Goal: Task Accomplishment & Management: Use online tool/utility

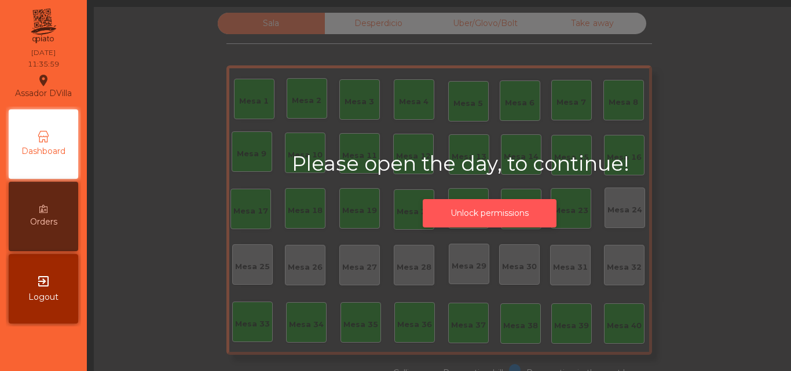
click at [454, 213] on button "Unlock permissions" at bounding box center [489, 213] width 134 height 28
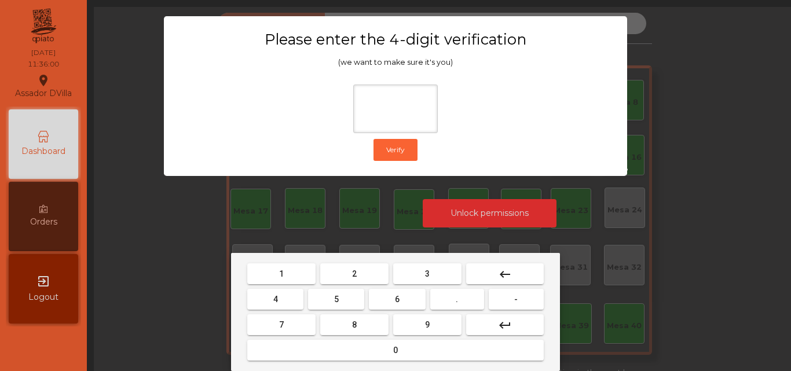
click at [343, 267] on button "2" at bounding box center [354, 273] width 68 height 21
click at [293, 296] on button "4" at bounding box center [275, 299] width 56 height 21
click at [405, 302] on button "6" at bounding box center [397, 299] width 56 height 21
click at [410, 321] on button "9" at bounding box center [427, 324] width 68 height 21
type input "****"
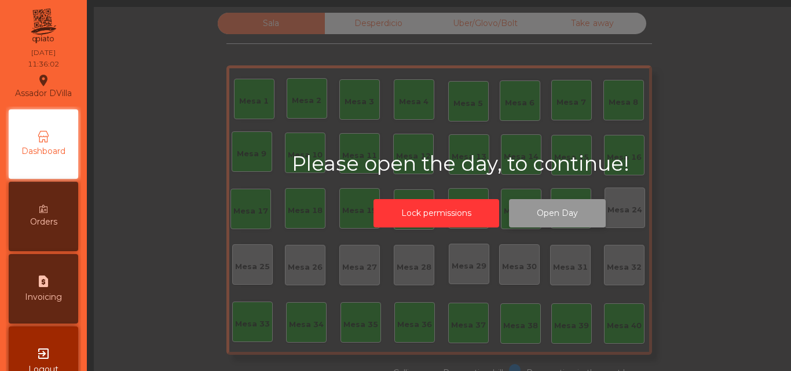
click at [527, 221] on button "Open Day" at bounding box center [557, 213] width 97 height 28
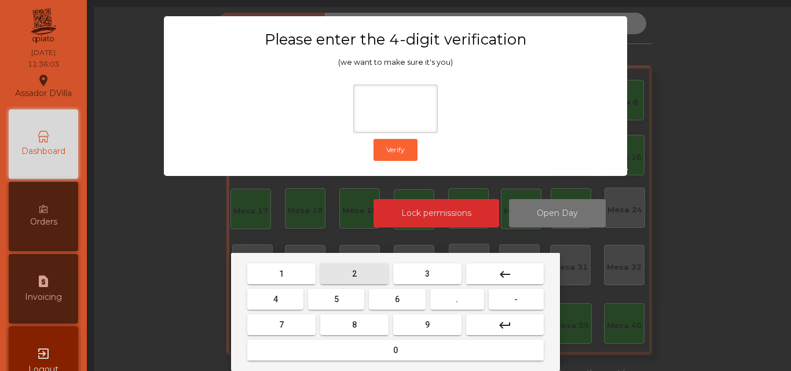
drag, startPoint x: 354, startPoint y: 277, endPoint x: 292, endPoint y: 295, distance: 64.9
click at [352, 277] on span "2" at bounding box center [354, 273] width 5 height 9
click at [292, 303] on button "4" at bounding box center [275, 299] width 56 height 21
click at [385, 302] on button "6" at bounding box center [397, 299] width 56 height 21
click at [417, 318] on button "9" at bounding box center [427, 324] width 68 height 21
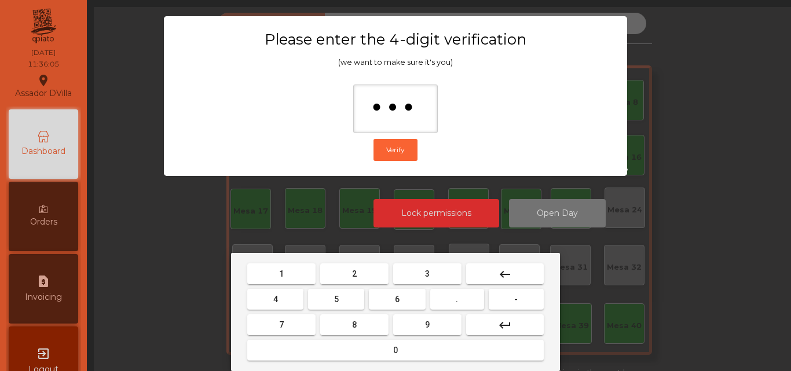
type input "****"
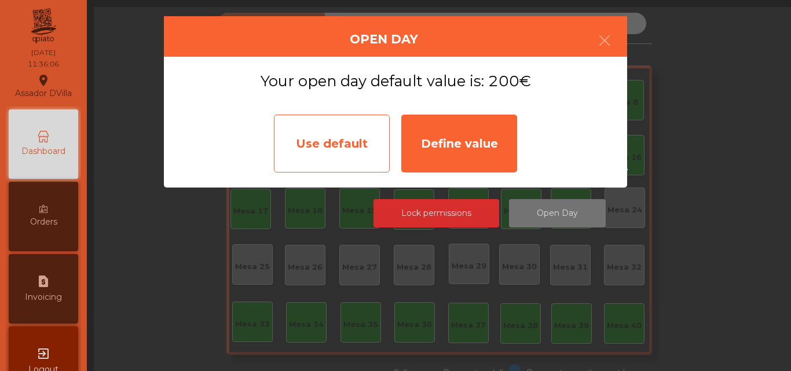
click at [307, 115] on div "Use default" at bounding box center [332, 144] width 116 height 58
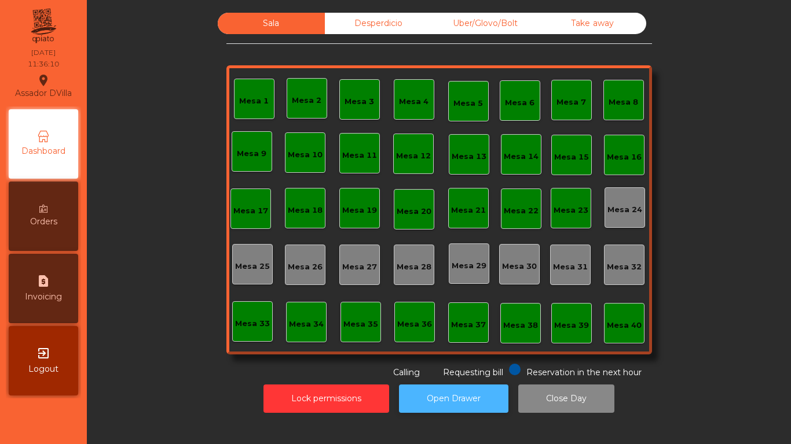
click at [473, 370] on button "Open Drawer" at bounding box center [453, 399] width 109 height 28
